Goal: Complete application form

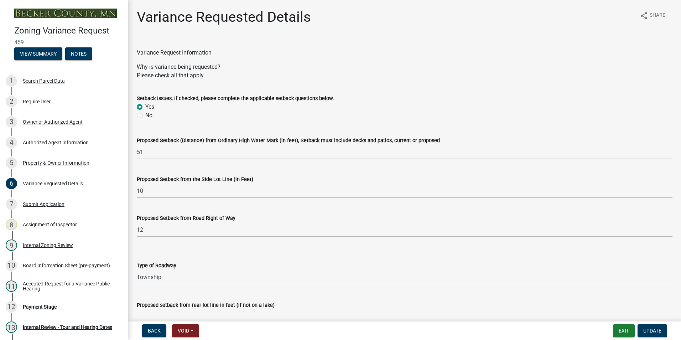
select select "edc6b78d-c029-41a6-a436-e6f76b5f0855"
select select "15bf2cec-1ca8-47a3-85db-999609351cbd"
select select "fa582be9-2d62-4523-84bf-021228ae85a0"
select select "bb2b5e43-03c1-4874-9abf-a65f400af928"
select select "8ea3e6c3-8fed-4904-aa20-2f643744aa0c"
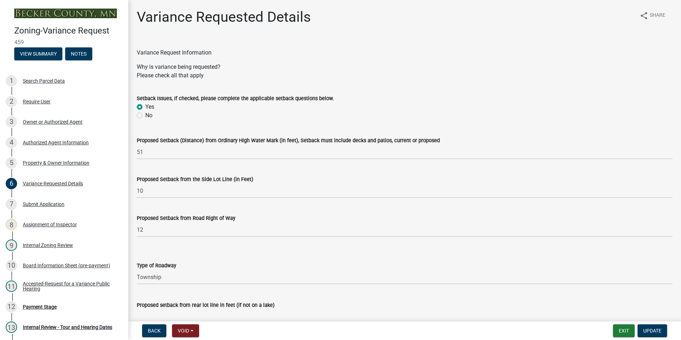
select select "860afd09-da87-482b-bca4-413f5cf53582"
select select "7ceadfd0-f0c9-4b9c-a53d-dc82f9dbdebf"
select select "1aa51e34-4f0a-4095-a3f3-287665056048"
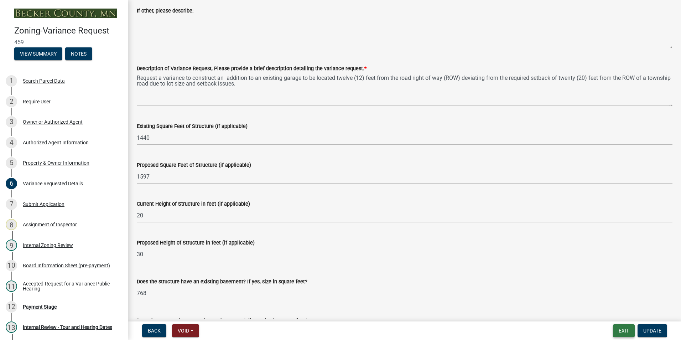
click at [626, 335] on button "Exit" at bounding box center [624, 330] width 22 height 13
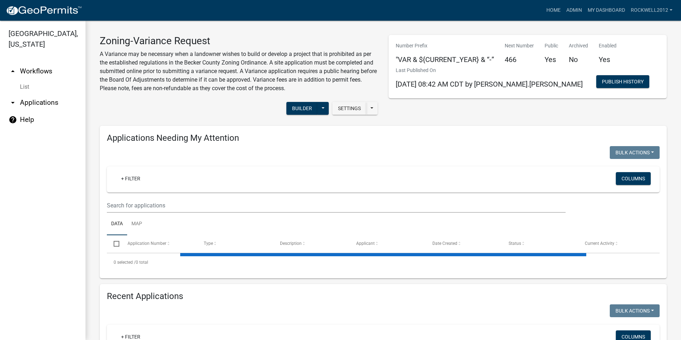
select select "1: 25"
